Goal: Task Accomplishment & Management: Use online tool/utility

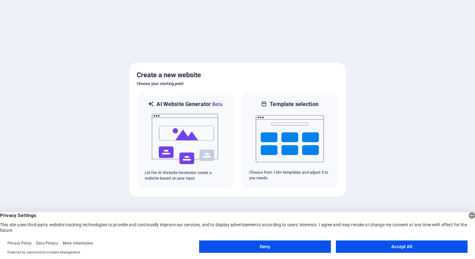
click at [344, 243] on button "Accept All" at bounding box center [402, 247] width 132 height 12
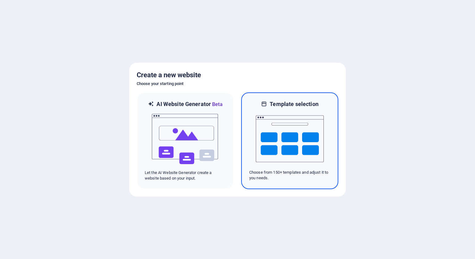
click at [301, 167] on img at bounding box center [290, 139] width 68 height 62
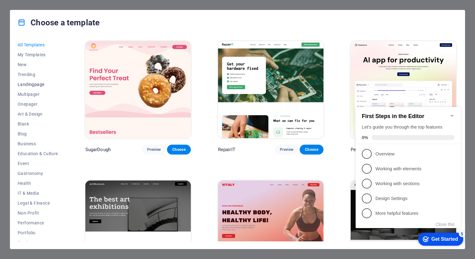
click at [36, 86] on span "Landingpage" at bounding box center [38, 84] width 41 height 5
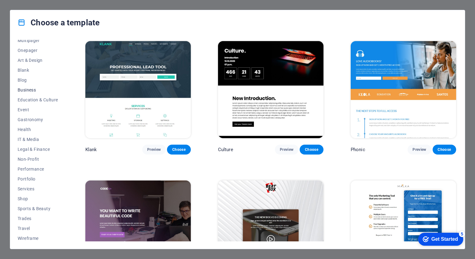
scroll to position [55, 0]
click at [28, 187] on span "Services" at bounding box center [38, 187] width 41 height 5
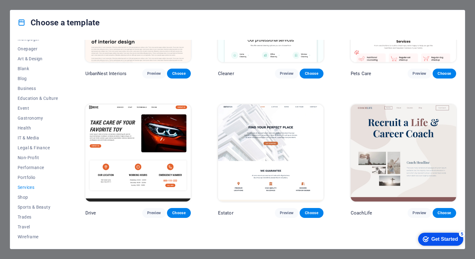
scroll to position [216, 0]
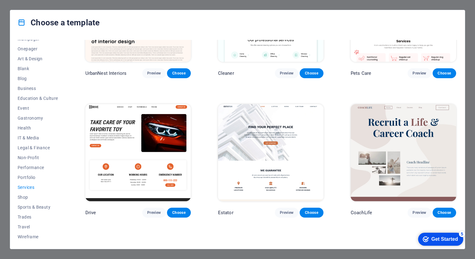
click at [219, 168] on img at bounding box center [271, 152] width 106 height 97
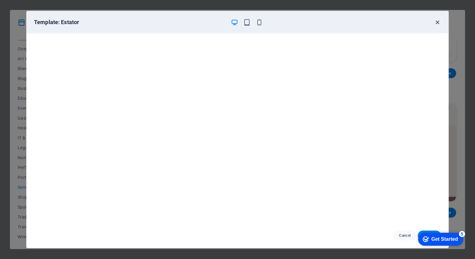
click at [438, 21] on icon "button" at bounding box center [437, 22] width 7 height 7
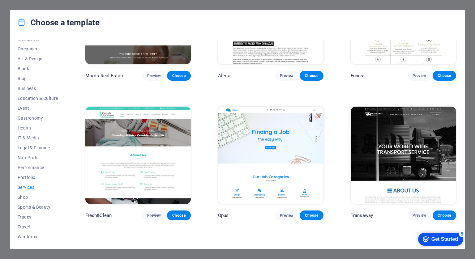
scroll to position [746, 0]
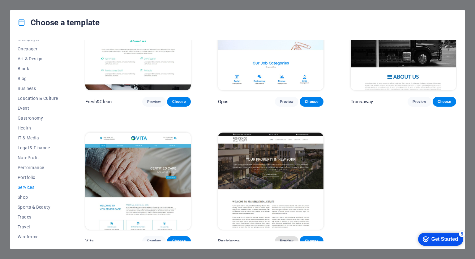
click at [285, 239] on span "Preview" at bounding box center [287, 241] width 14 height 5
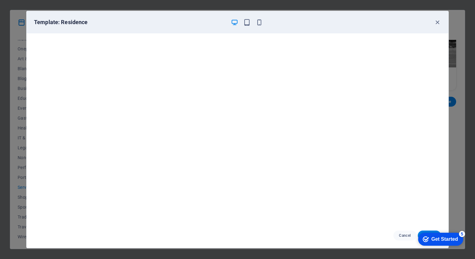
click at [459, 175] on div "Template: Residence Cancel Choose" at bounding box center [237, 129] width 475 height 259
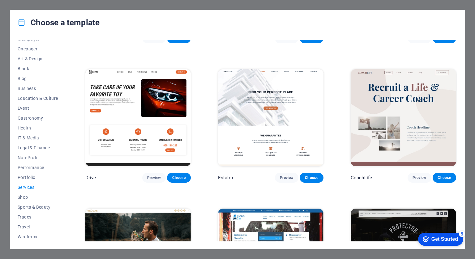
scroll to position [249, 0]
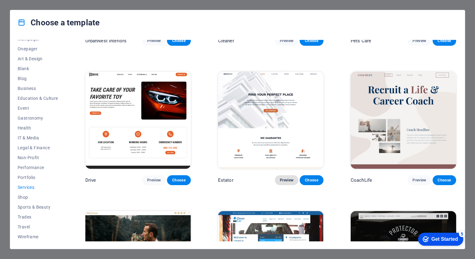
click at [288, 178] on span "Preview" at bounding box center [287, 180] width 14 height 5
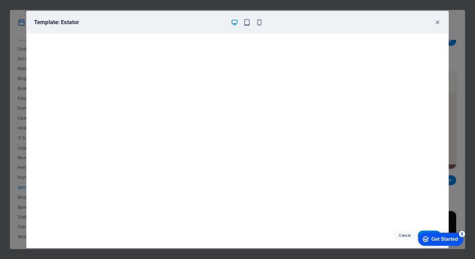
scroll to position [2, 0]
click at [463, 234] on div "5" at bounding box center [462, 234] width 6 height 6
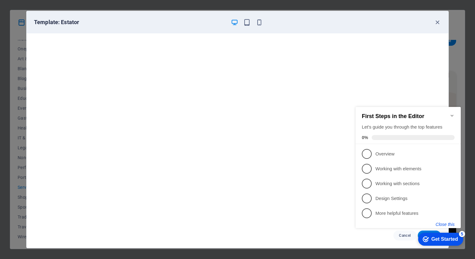
click at [449, 224] on button "Close this" at bounding box center [445, 224] width 19 height 5
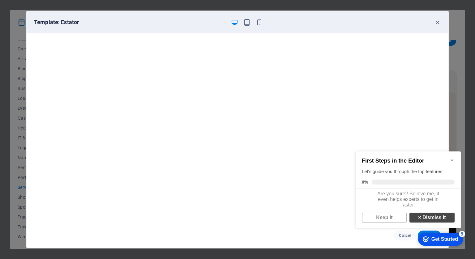
click at [439, 222] on link "× Dismiss it" at bounding box center [432, 218] width 45 height 10
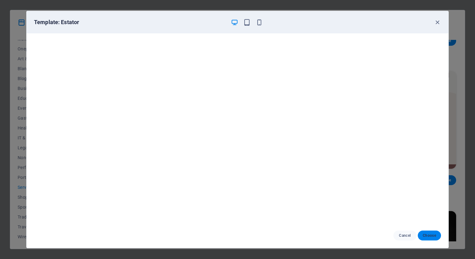
click at [432, 235] on span "Choose" at bounding box center [429, 235] width 13 height 5
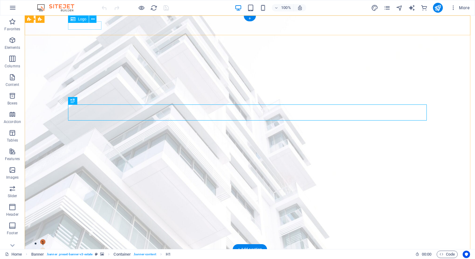
click at [94, 255] on div at bounding box center [250, 259] width 359 height 8
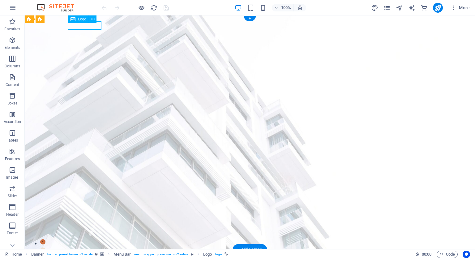
click at [94, 255] on div at bounding box center [250, 259] width 359 height 8
select select "px"
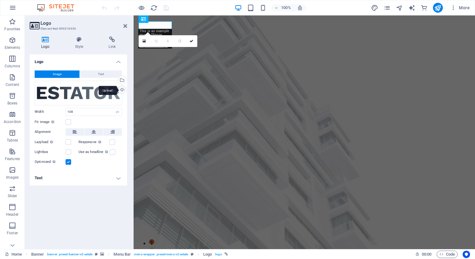
click at [119, 90] on div "Upload" at bounding box center [121, 90] width 9 height 9
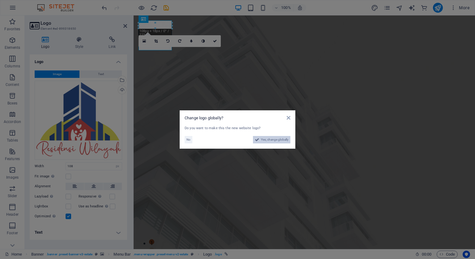
click at [264, 137] on span "Yes, change globally" at bounding box center [275, 139] width 28 height 7
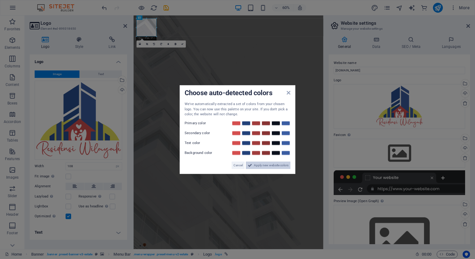
click at [263, 162] on span "Apply new website colors" at bounding box center [271, 165] width 35 height 7
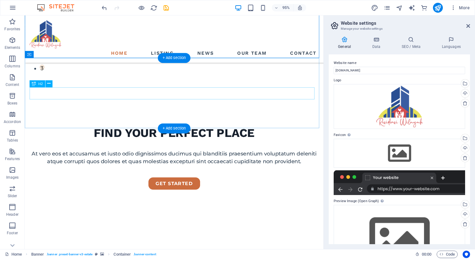
scroll to position [201, 0]
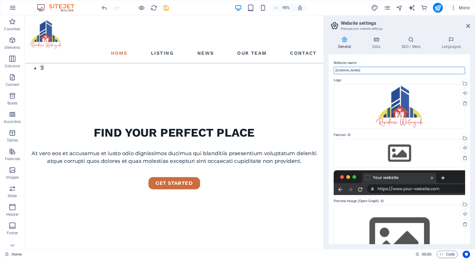
click at [410, 71] on input "[DOMAIN_NAME]" at bounding box center [399, 70] width 131 height 7
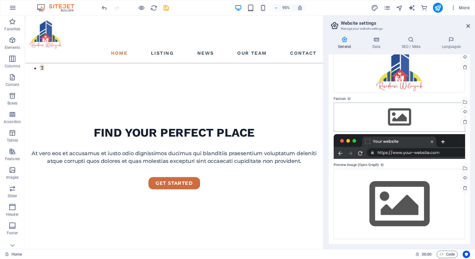
type input "Residensi Wilayah | Kuala Lumpur | Selangor"
click at [400, 114] on div "Drag files here, click to choose files or select files from Files or our free s…" at bounding box center [399, 117] width 131 height 29
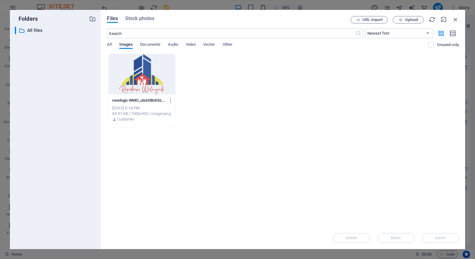
click at [146, 88] on div at bounding box center [142, 74] width 66 height 40
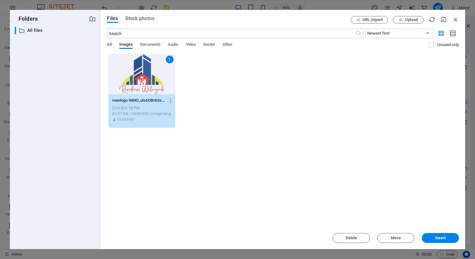
click at [146, 88] on div "1" at bounding box center [142, 74] width 66 height 40
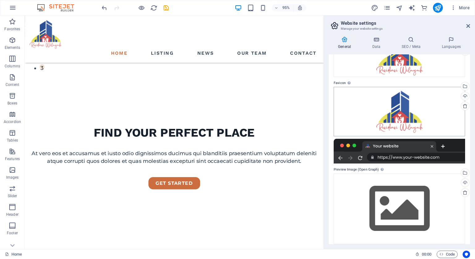
scroll to position [57, 0]
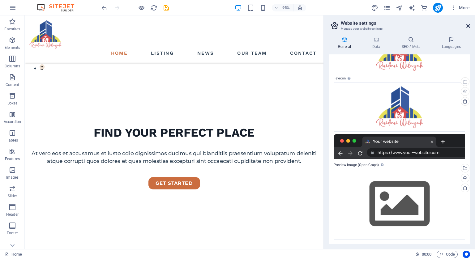
click at [468, 27] on icon at bounding box center [469, 26] width 4 height 5
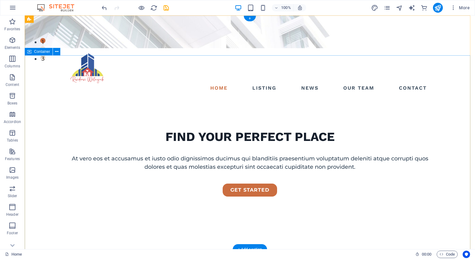
scroll to position [0, 0]
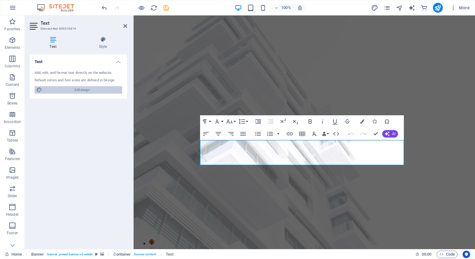
click at [87, 87] on span "Edit design" at bounding box center [82, 89] width 76 height 7
select select "px"
select select "500"
select select "px"
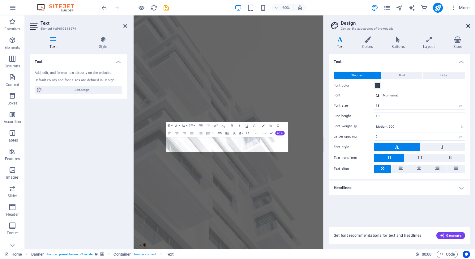
drag, startPoint x: 469, startPoint y: 28, endPoint x: 313, endPoint y: 16, distance: 156.0
click at [469, 28] on icon at bounding box center [469, 26] width 4 height 5
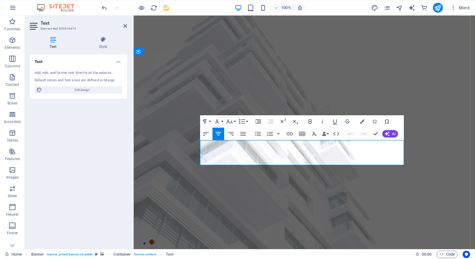
click at [388, 133] on icon "button" at bounding box center [387, 133] width 5 height 5
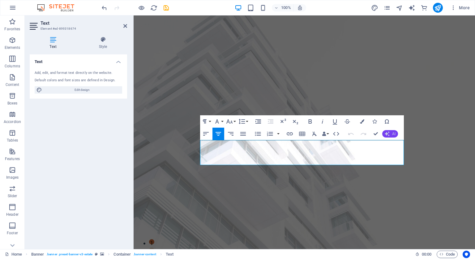
click at [390, 136] on icon "button" at bounding box center [387, 133] width 5 height 5
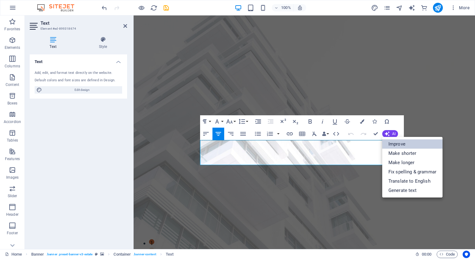
click at [400, 146] on link "Improve" at bounding box center [412, 144] width 60 height 9
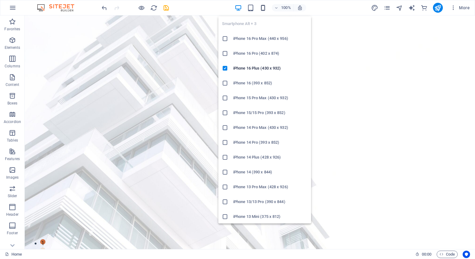
click at [261, 8] on icon "button" at bounding box center [263, 7] width 7 height 7
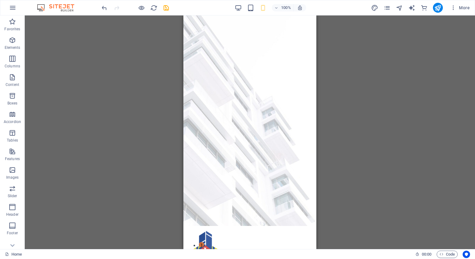
drag, startPoint x: 167, startPoint y: 91, endPoint x: 25, endPoint y: 43, distance: 149.9
click at [167, 91] on div "H1 Banner Container Button Spacer Text Banner Menu Bar Menu Banner Logo Spacer …" at bounding box center [250, 132] width 450 height 234
click at [164, 10] on icon "save" at bounding box center [166, 7] width 7 height 7
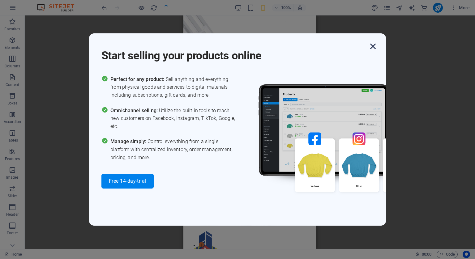
click at [373, 50] on icon "button" at bounding box center [373, 46] width 11 height 11
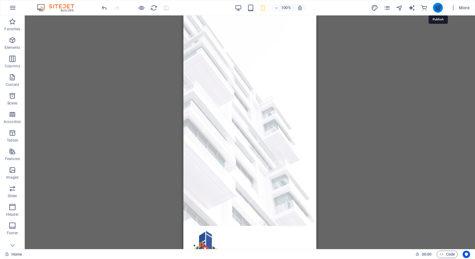
click at [437, 9] on icon "publish" at bounding box center [437, 7] width 7 height 7
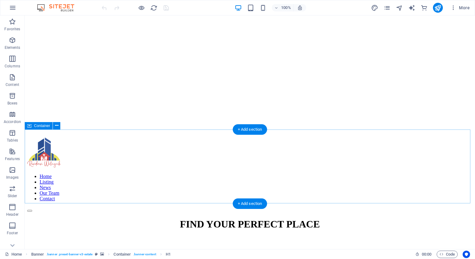
scroll to position [196, 0]
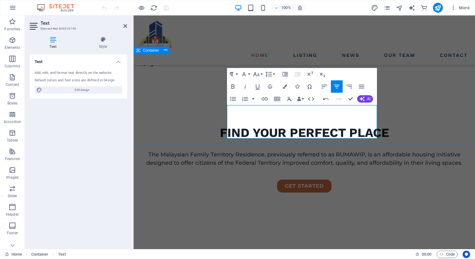
click at [410, 224] on div "we guarantee Residensi Wilayah is a housing project which develops and delivers…" at bounding box center [305, 261] width 342 height 74
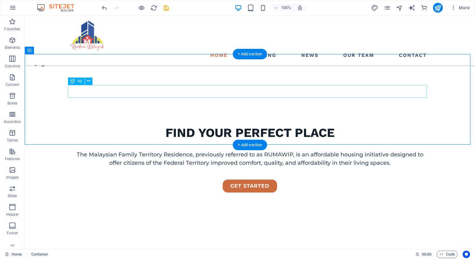
click at [276, 255] on div "we guarantee" at bounding box center [250, 261] width 359 height 13
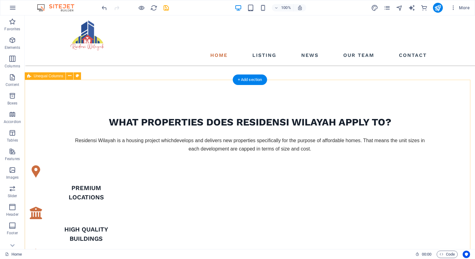
scroll to position [334, 0]
click at [70, 74] on icon at bounding box center [69, 76] width 3 height 6
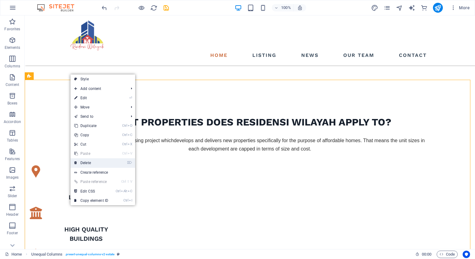
click at [101, 165] on link "⌦ Delete" at bounding box center [91, 162] width 41 height 9
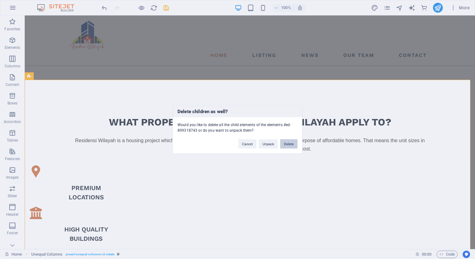
click at [284, 144] on button "Delete" at bounding box center [288, 144] width 17 height 9
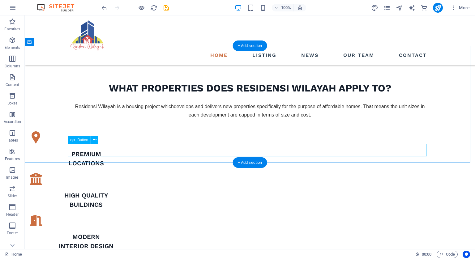
scroll to position [371, 0]
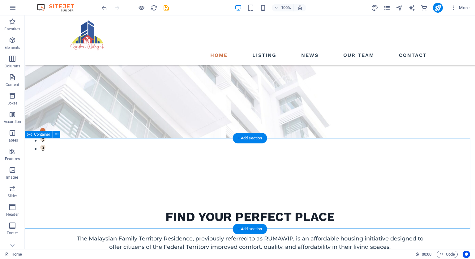
scroll to position [118, 0]
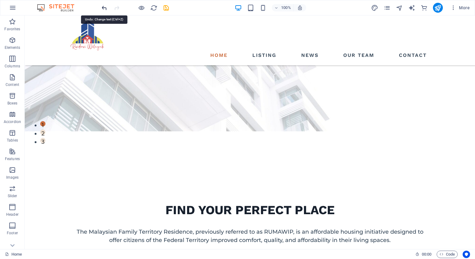
click at [102, 7] on icon "undo" at bounding box center [104, 7] width 7 height 7
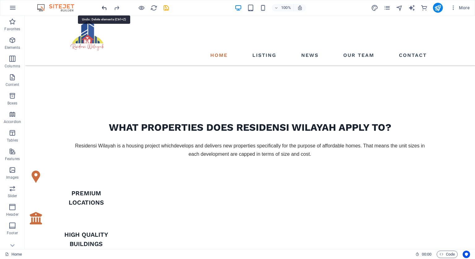
scroll to position [351, 0]
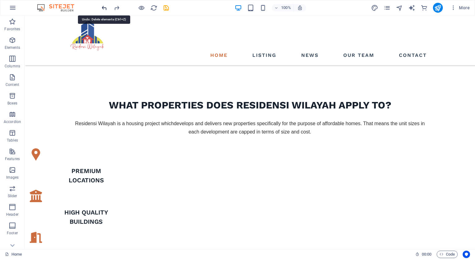
click at [102, 7] on icon "undo" at bounding box center [104, 7] width 7 height 7
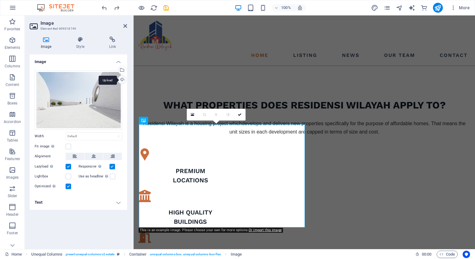
click at [121, 78] on div "Upload" at bounding box center [121, 80] width 9 height 9
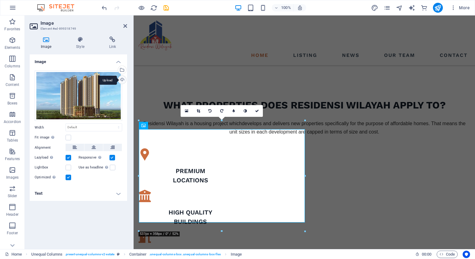
click at [120, 80] on div "Upload" at bounding box center [121, 80] width 9 height 9
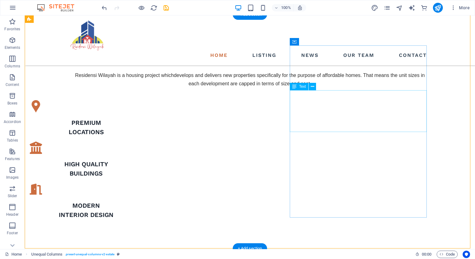
scroll to position [373, 0]
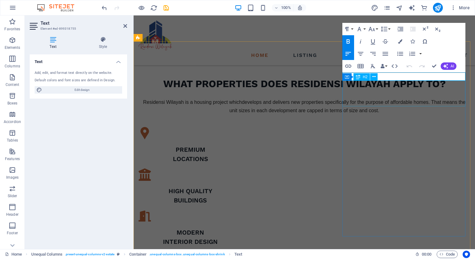
click at [381, 76] on div "Container H2" at bounding box center [362, 77] width 39 height 8
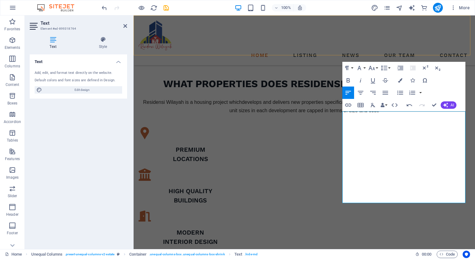
scroll to position [1551, 3]
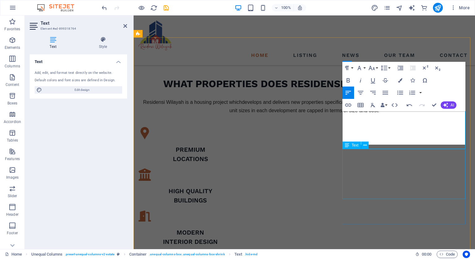
scroll to position [377, 0]
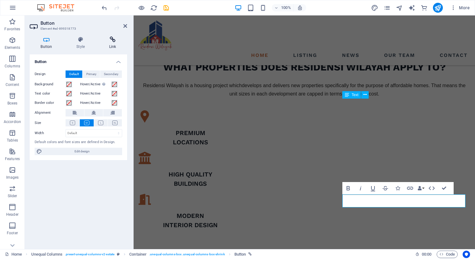
click at [112, 41] on icon at bounding box center [112, 40] width 29 height 6
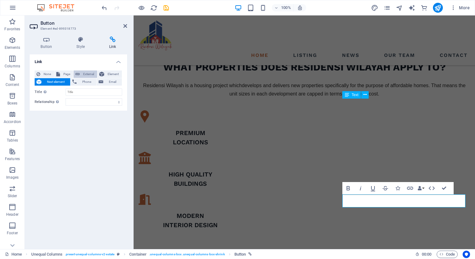
click at [79, 74] on icon at bounding box center [77, 74] width 4 height 7
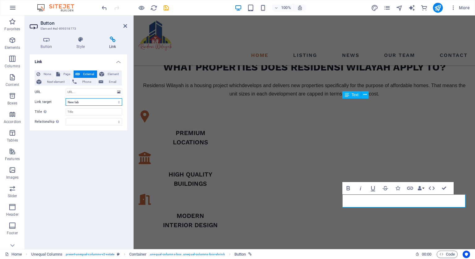
click at [92, 101] on select "New tab Same tab Overlay" at bounding box center [94, 101] width 57 height 7
click at [90, 80] on span "Phone" at bounding box center [87, 81] width 16 height 7
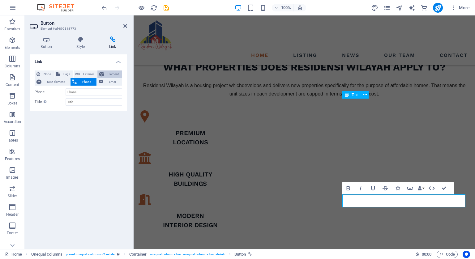
click at [113, 76] on span "Element" at bounding box center [113, 74] width 14 height 7
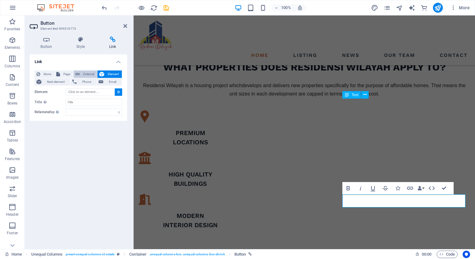
click at [76, 73] on icon at bounding box center [77, 74] width 4 height 7
select select "blank"
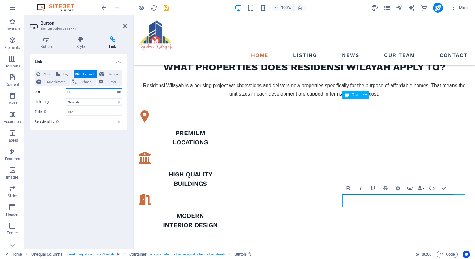
click at [86, 94] on input "H" at bounding box center [94, 91] width 57 height 7
type input "H"
type input "[URL][DOMAIN_NAME]"
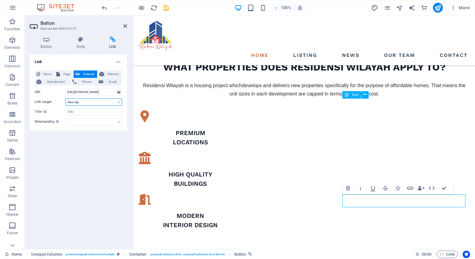
click at [90, 103] on select "New tab Same tab Overlay" at bounding box center [94, 101] width 57 height 7
click at [87, 123] on select "alternate author bookmark external help license next nofollow noreferrer noopen…" at bounding box center [94, 121] width 57 height 7
click at [48, 46] on h4 "Button" at bounding box center [48, 43] width 36 height 13
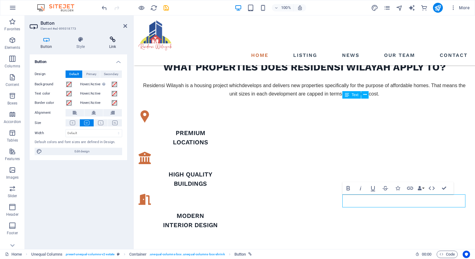
click at [116, 43] on h4 "Link" at bounding box center [112, 43] width 29 height 13
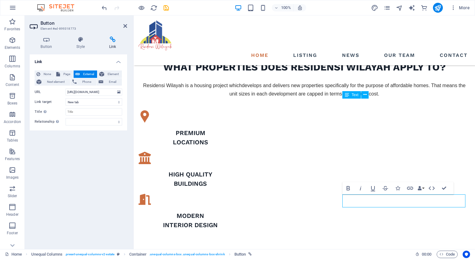
click at [99, 144] on div "Link None Page External Element Next element Phone Email Page Home Listing News…" at bounding box center [78, 149] width 97 height 190
drag, startPoint x: 165, startPoint y: 9, endPoint x: 14, endPoint y: 31, distance: 153.0
click at [165, 9] on icon "save" at bounding box center [166, 7] width 7 height 7
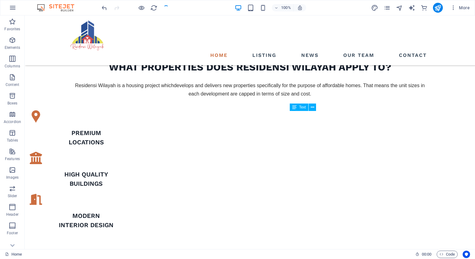
click at [165, 9] on div at bounding box center [135, 8] width 69 height 10
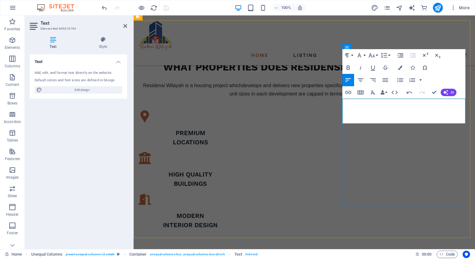
scroll to position [394, 0]
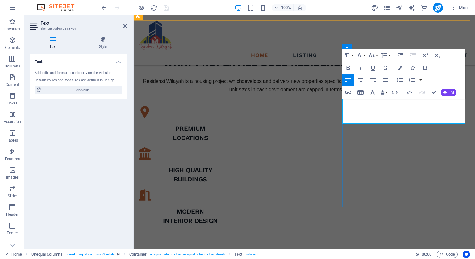
copy div "MADANI 200K 800 sf | 3rooms | 1 parking RUMAWIP 300K 850 sf | 3room | 1-2 parki…"
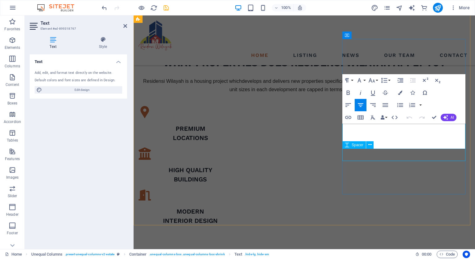
scroll to position [406, 0]
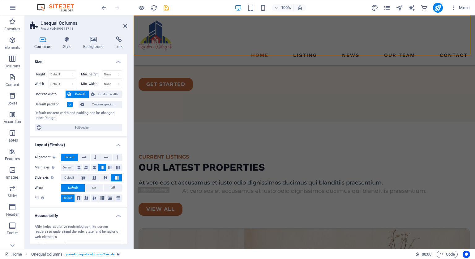
scroll to position [1434, 0]
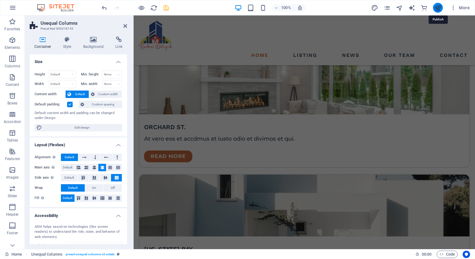
click at [438, 6] on icon "publish" at bounding box center [437, 7] width 7 height 7
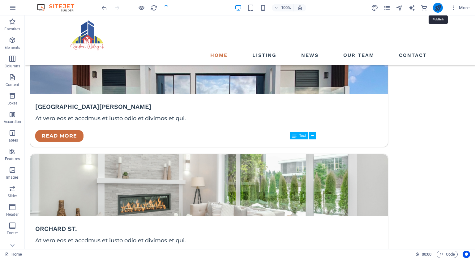
scroll to position [399, 0]
